Goal: Find specific page/section: Find specific page/section

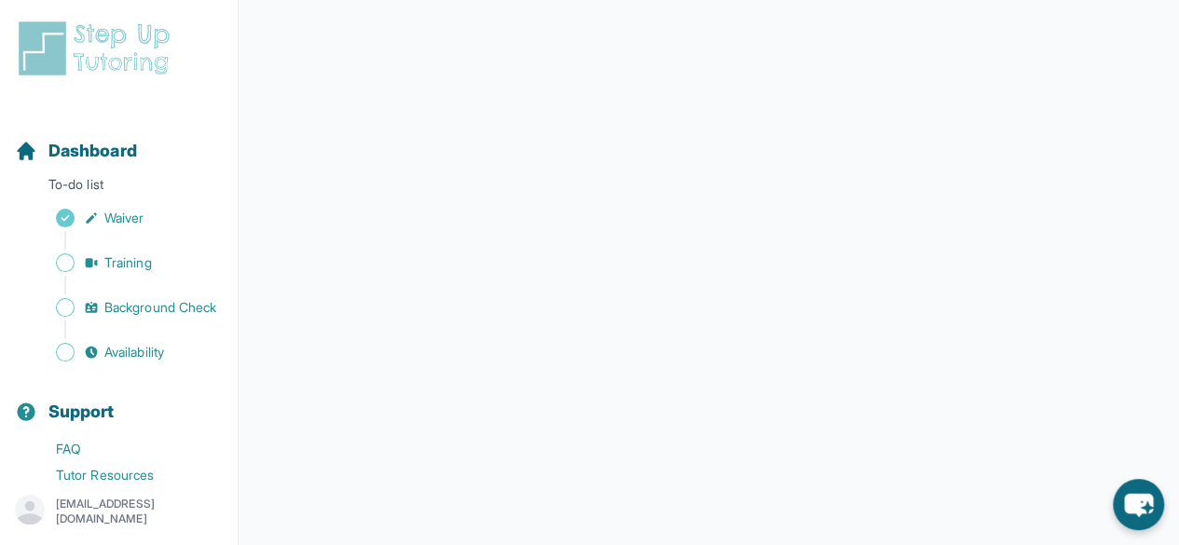
scroll to position [446, 0]
click at [63, 262] on span "Sidebar" at bounding box center [65, 263] width 19 height 19
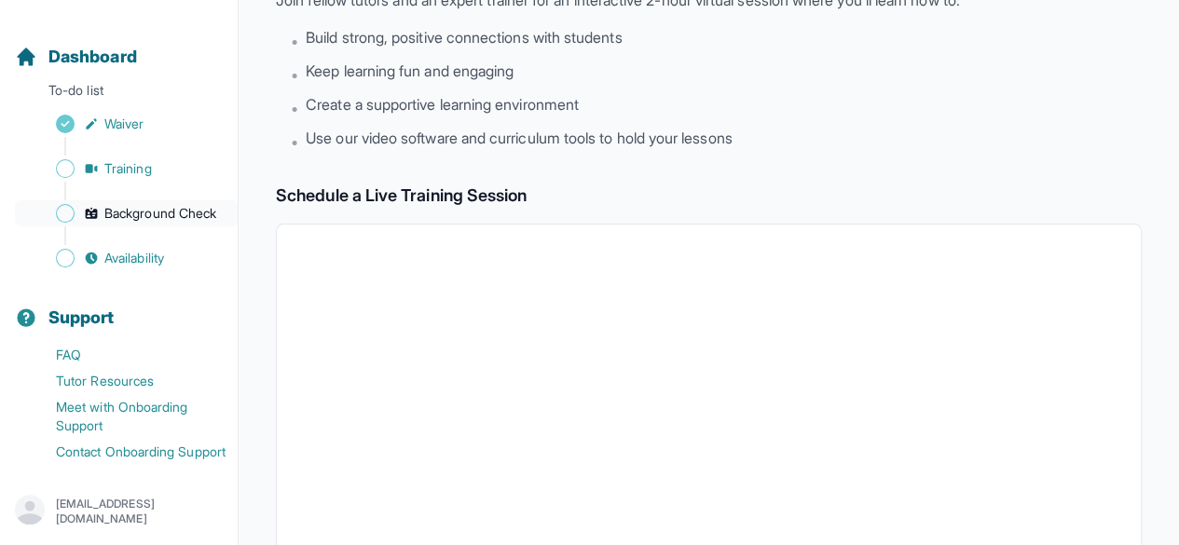
scroll to position [135, 0]
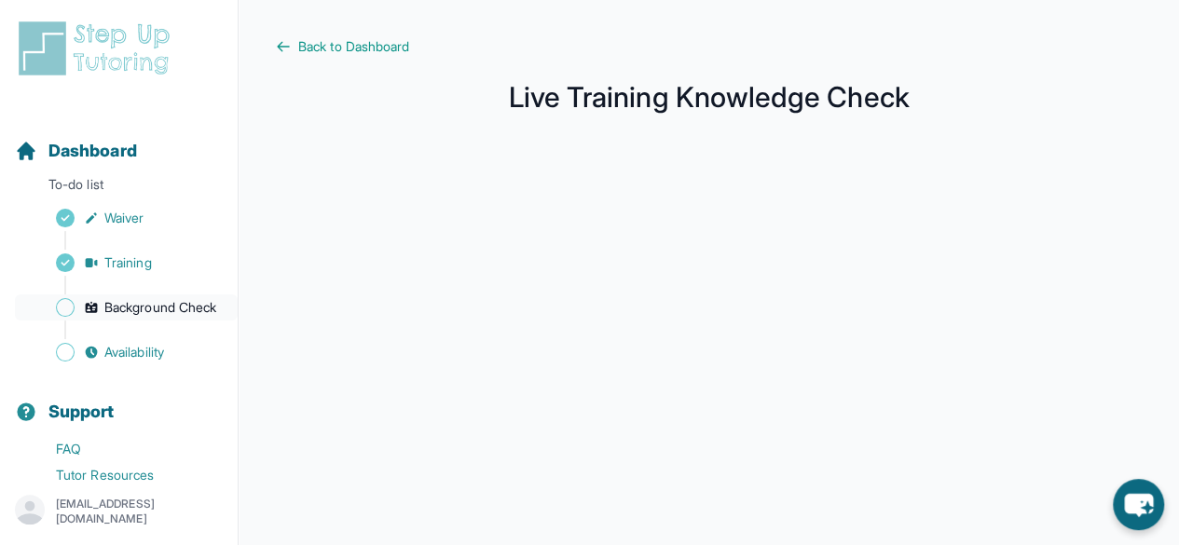
click at [66, 310] on span "Sidebar" at bounding box center [65, 307] width 19 height 19
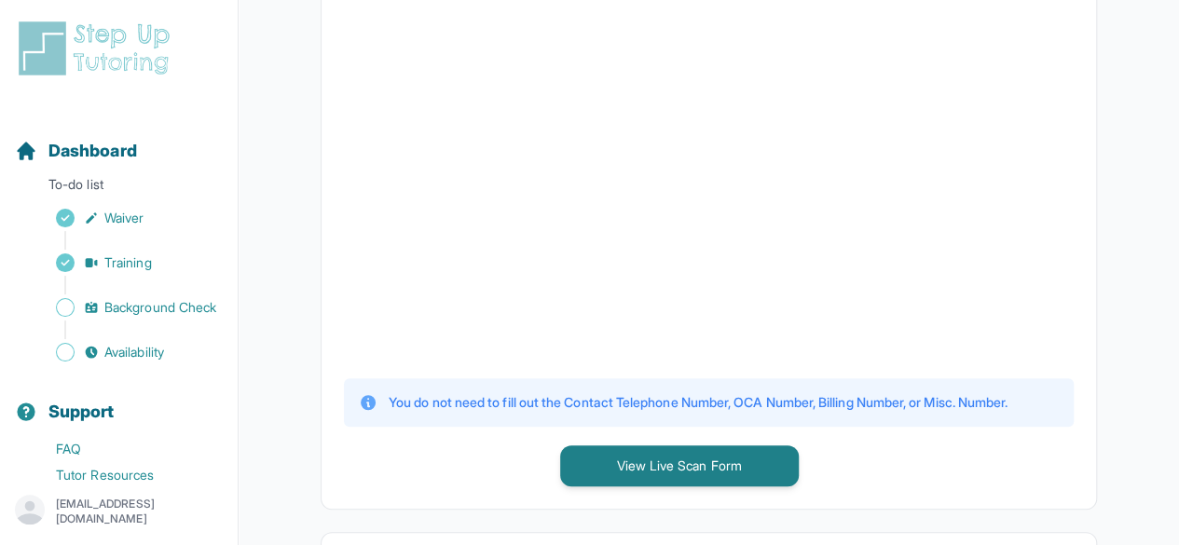
scroll to position [571, 0]
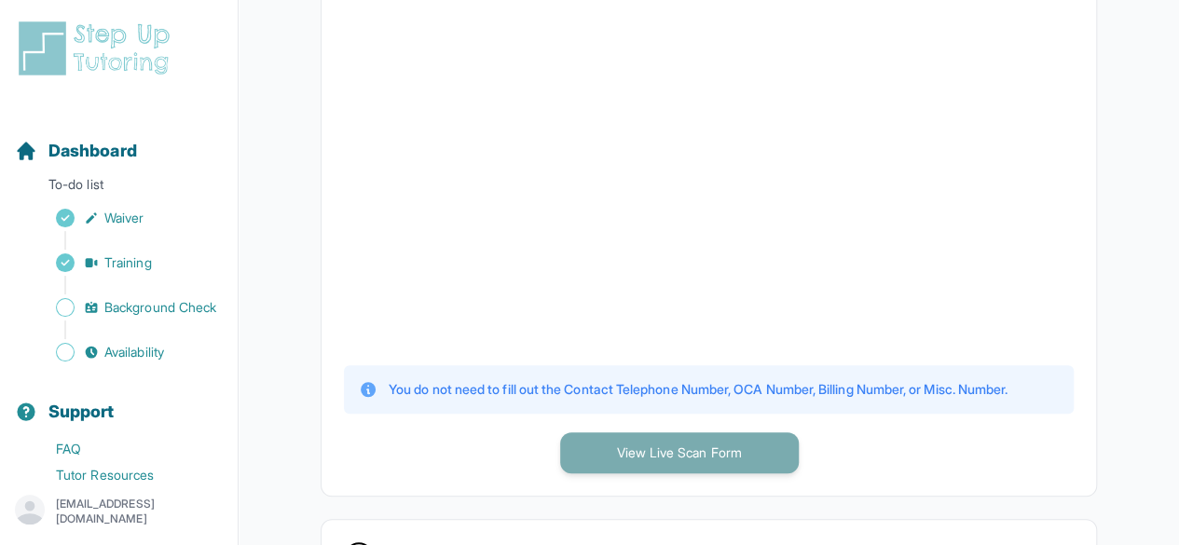
click at [730, 459] on button "View Live Scan Form" at bounding box center [679, 453] width 239 height 41
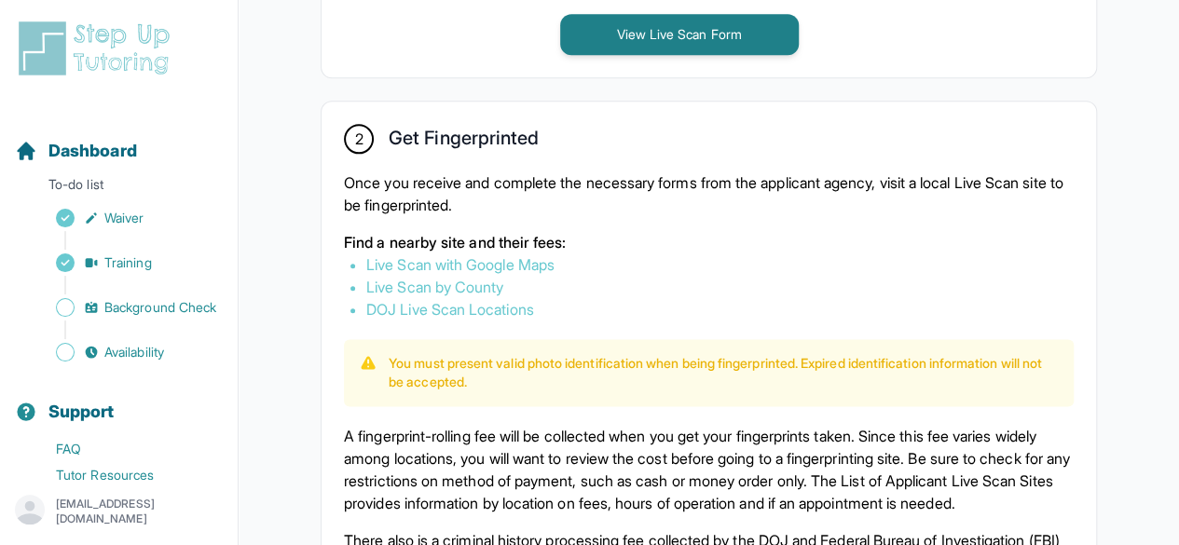
scroll to position [990, 0]
click at [534, 258] on link "Live Scan with Google Maps" at bounding box center [460, 264] width 188 height 19
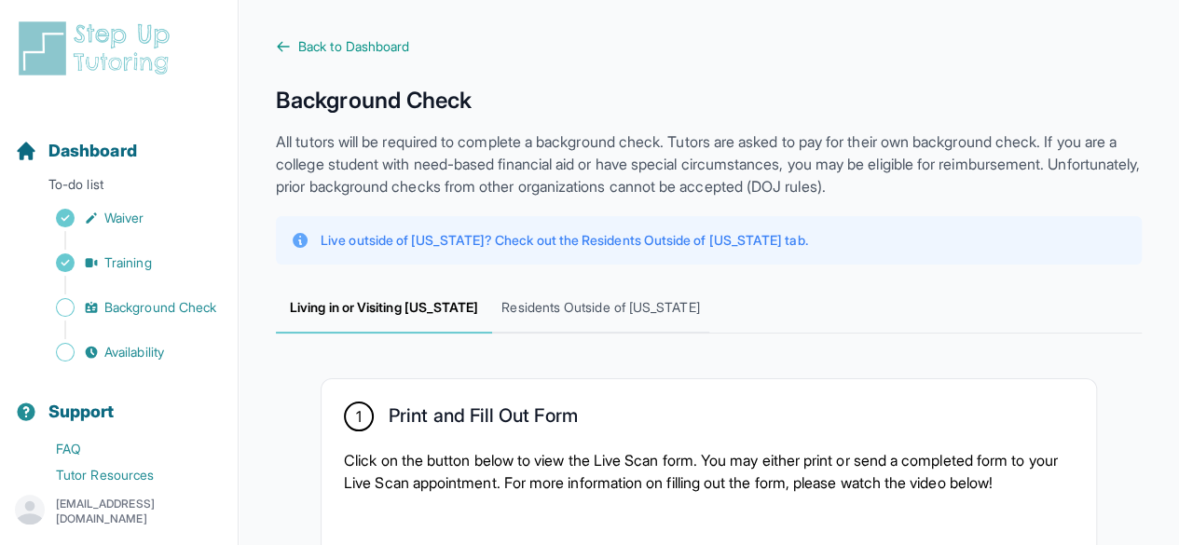
scroll to position [1, 0]
